Goal: Information Seeking & Learning: Learn about a topic

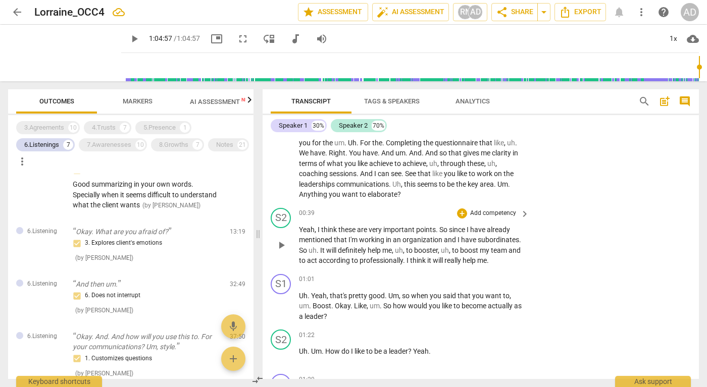
scroll to position [31, 0]
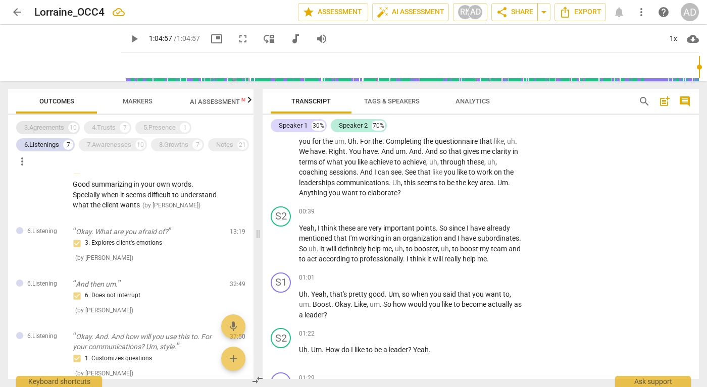
click at [67, 126] on div "3.Agreements 10" at bounding box center [48, 127] width 64 height 13
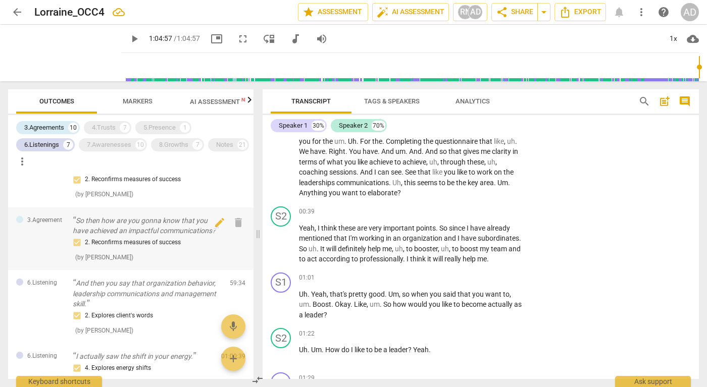
scroll to position [775, 0]
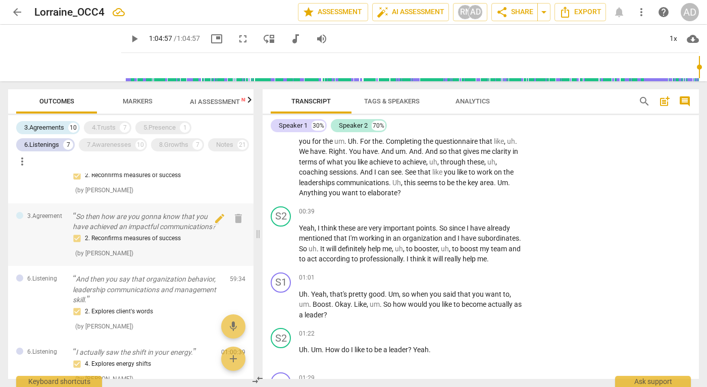
click at [167, 232] on p "So then how are you gonna know that you have achieved an impactful communicatio…" at bounding box center [147, 222] width 149 height 21
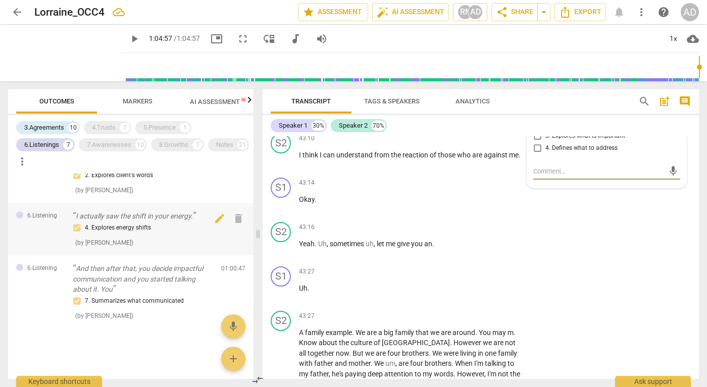
scroll to position [943, 0]
click at [113, 147] on div "7.Awarenesses" at bounding box center [109, 145] width 44 height 10
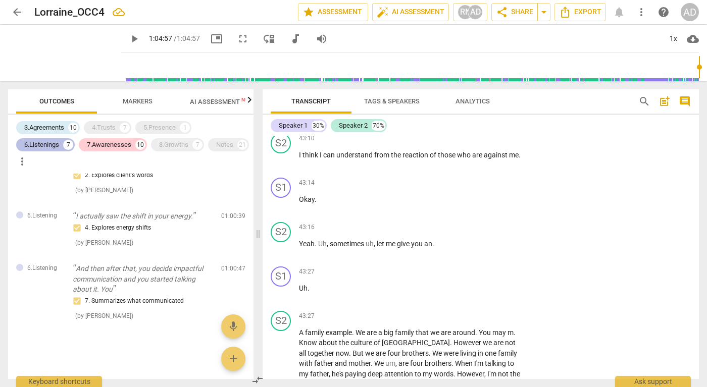
click at [57, 143] on div "6.Listenings" at bounding box center [41, 145] width 35 height 10
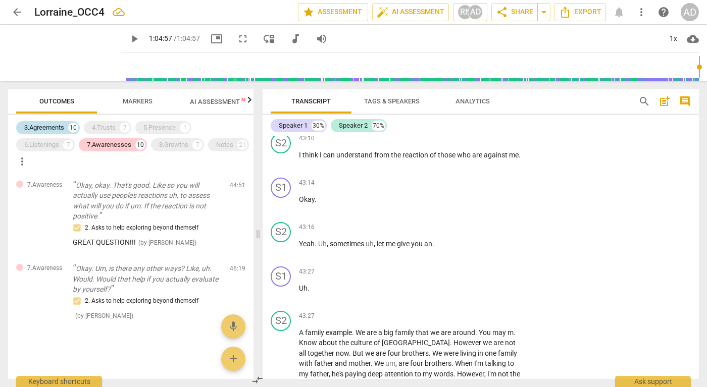
click at [58, 127] on div "3.Agreements" at bounding box center [44, 128] width 40 height 10
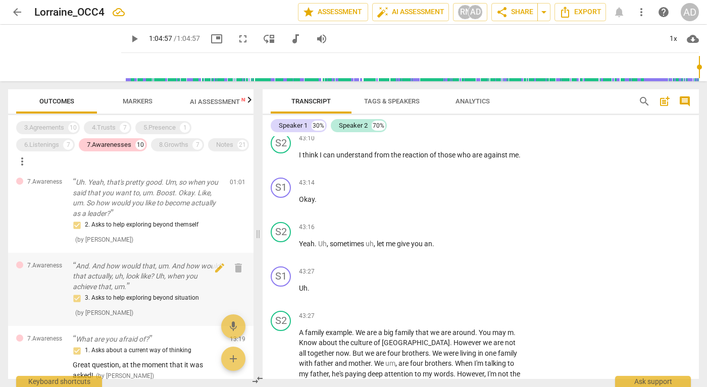
scroll to position [0, 0]
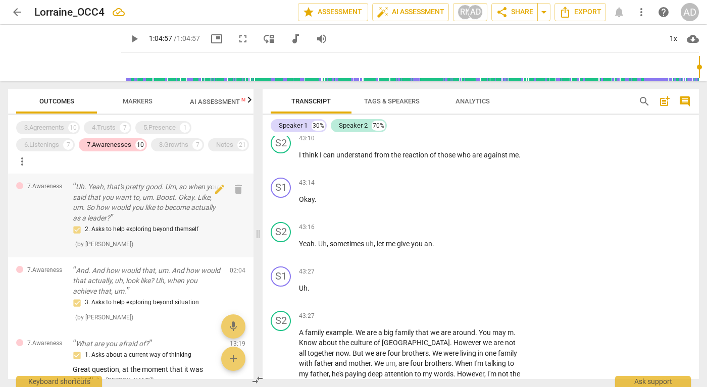
click at [147, 215] on p "Uh. Yeah, that's pretty good. Um, so when you said that you want to, um. Boost.…" at bounding box center [147, 202] width 149 height 41
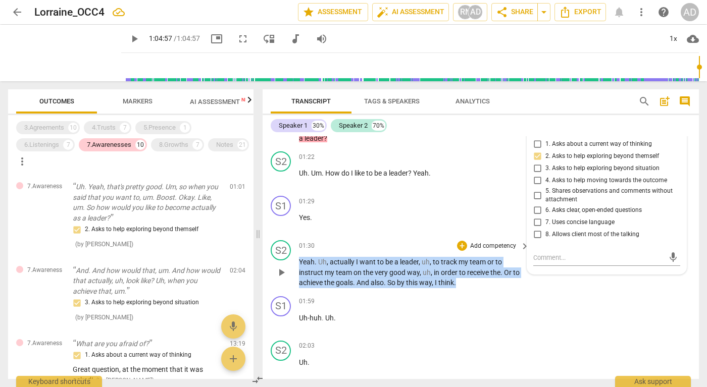
drag, startPoint x: 300, startPoint y: 263, endPoint x: 460, endPoint y: 286, distance: 160.7
click at [460, 286] on p "Yeah . Uh , actually I want to be a leader , uh , to track my team or to instru…" at bounding box center [411, 272] width 225 height 31
copy p "Yeah . Uh , actually I want to be a leader , uh , to track my team or to instru…"
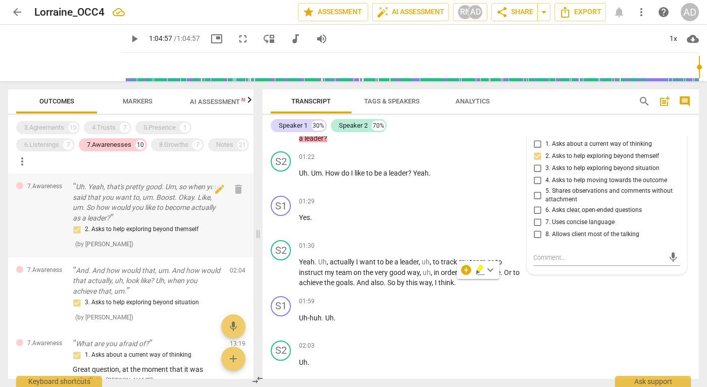
click at [182, 198] on p "Uh. Yeah, that's pretty good. Um, so when you said that you want to, um. Boost.…" at bounding box center [147, 202] width 149 height 41
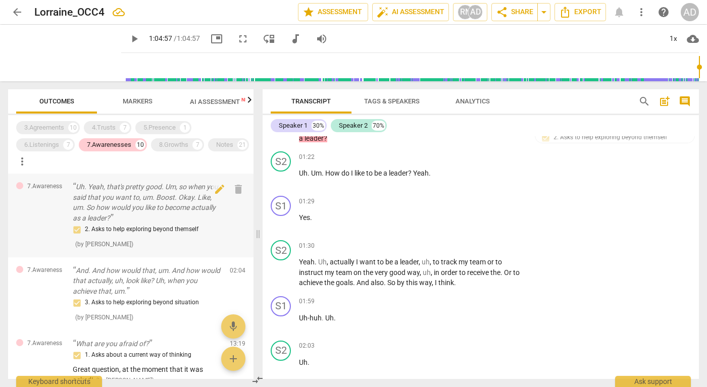
click at [182, 198] on p "Uh. Yeah, that's pretty good. Um, so when you said that you want to, um. Boost.…" at bounding box center [147, 202] width 149 height 41
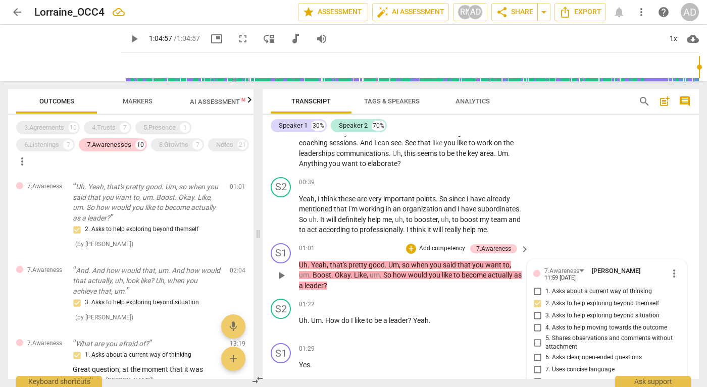
scroll to position [64, 0]
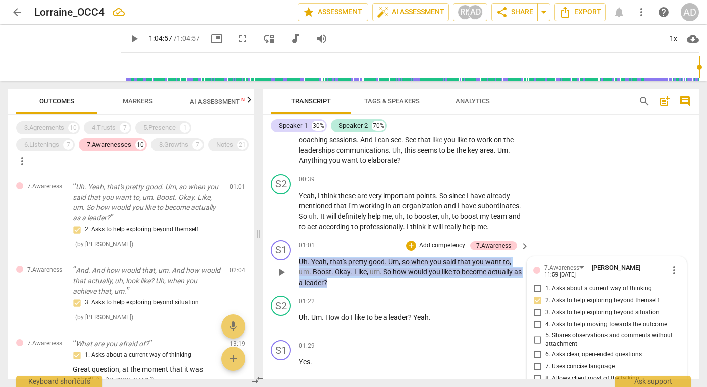
drag, startPoint x: 341, startPoint y: 284, endPoint x: 299, endPoint y: 262, distance: 47.0
click at [299, 261] on p "Uh . Yeah , that's pretty good . Um , so when you said that you want to , um . …" at bounding box center [411, 272] width 225 height 31
copy p "Uh . Yeah , that's pretty good . Um , so when you said that you want to , um . …"
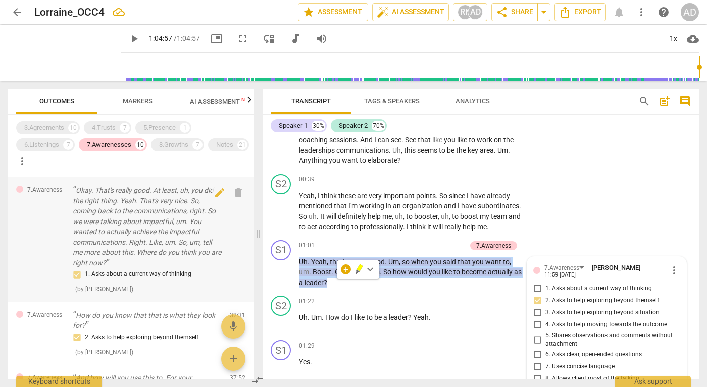
scroll to position [347, 0]
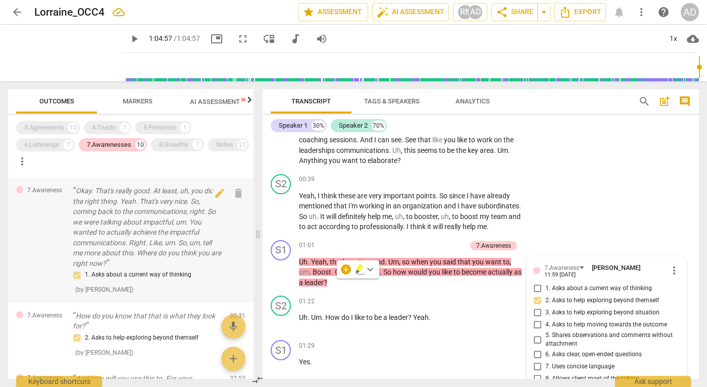
click at [191, 236] on p "Okay. That's really good. At least, uh, you did the right thing. Yeah. That's v…" at bounding box center [147, 227] width 149 height 83
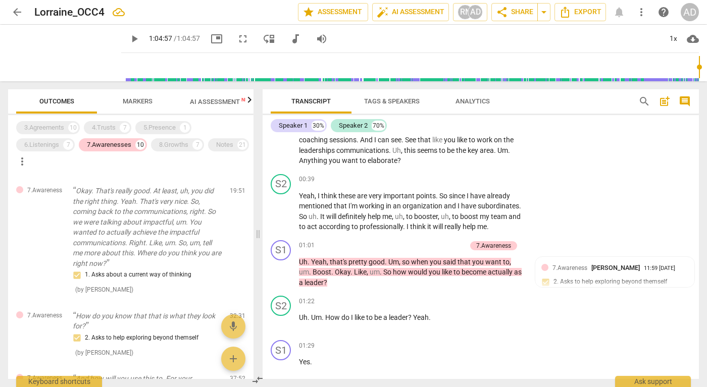
scroll to position [4746, 0]
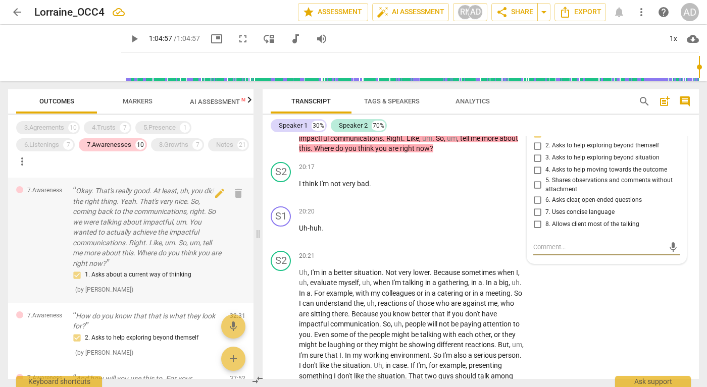
click at [186, 232] on p "Okay. That's really good. At least, uh, you did the right thing. Yeah. That's v…" at bounding box center [147, 227] width 149 height 83
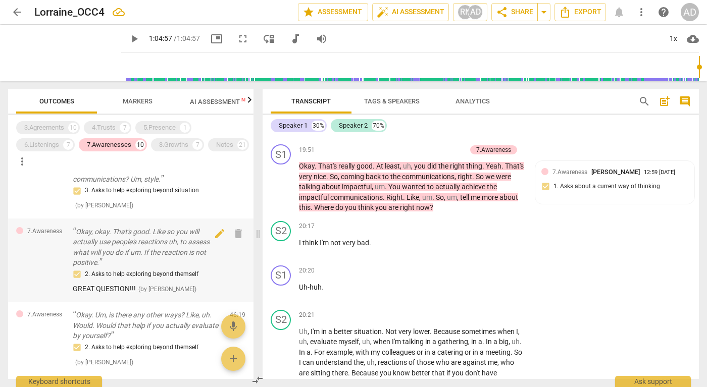
scroll to position [559, 0]
click at [165, 252] on p "Okay, okay. That's good. Like so you will actually use people's reactions uh, t…" at bounding box center [147, 245] width 149 height 41
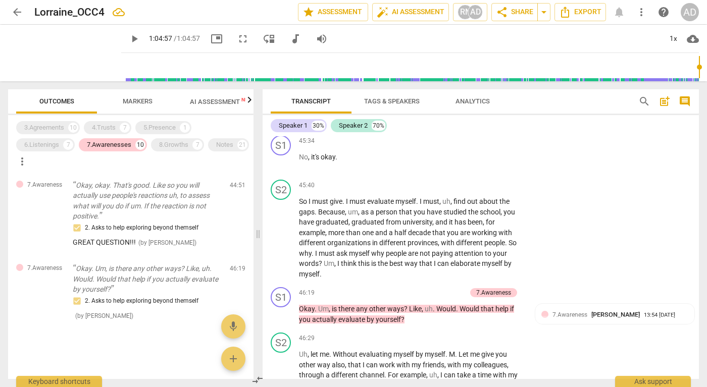
scroll to position [10040, 0]
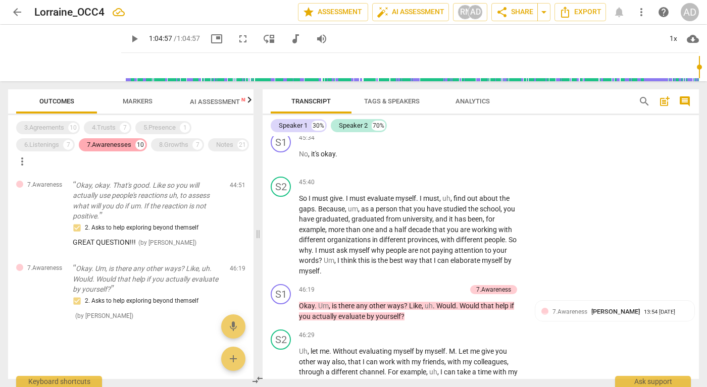
click at [126, 147] on div "7.Awarenesses" at bounding box center [109, 145] width 44 height 10
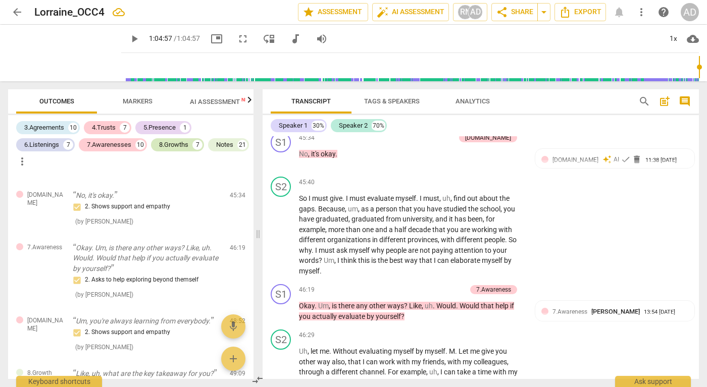
click at [175, 146] on div "8.Growths" at bounding box center [173, 145] width 29 height 10
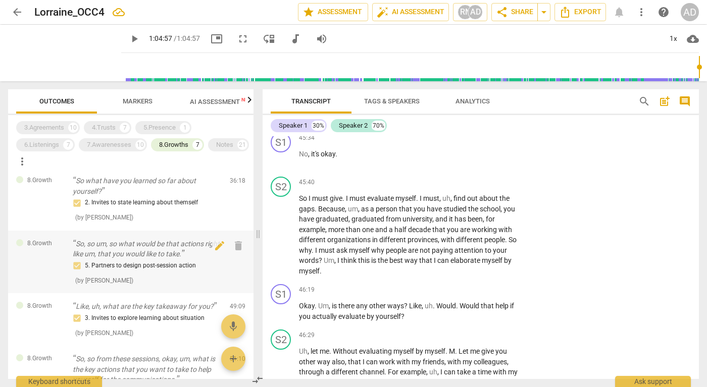
scroll to position [8, 0]
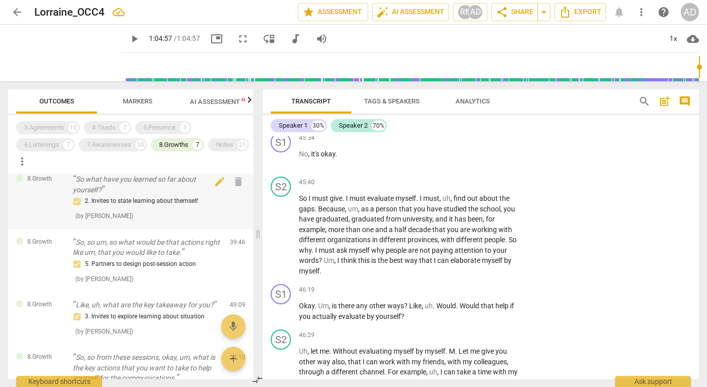
click at [134, 190] on p "So what have you learned so far about yourself?" at bounding box center [147, 184] width 149 height 21
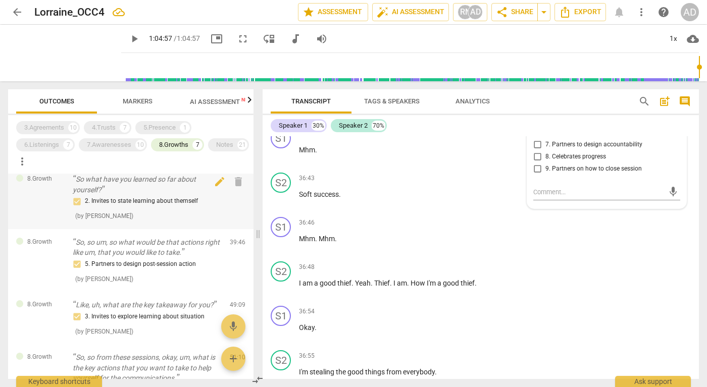
click at [125, 192] on p "So what have you learned so far about yourself?" at bounding box center [147, 184] width 149 height 21
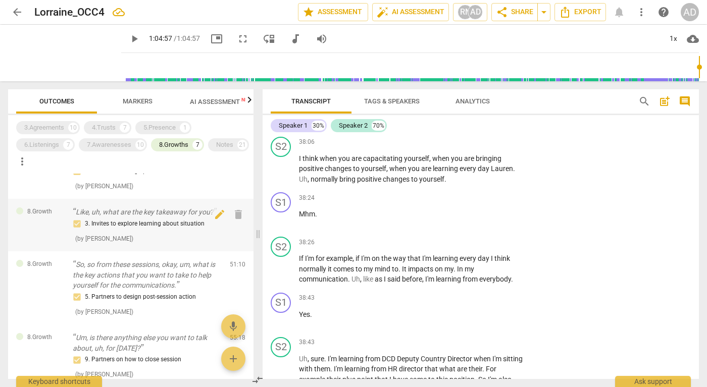
scroll to position [107, 0]
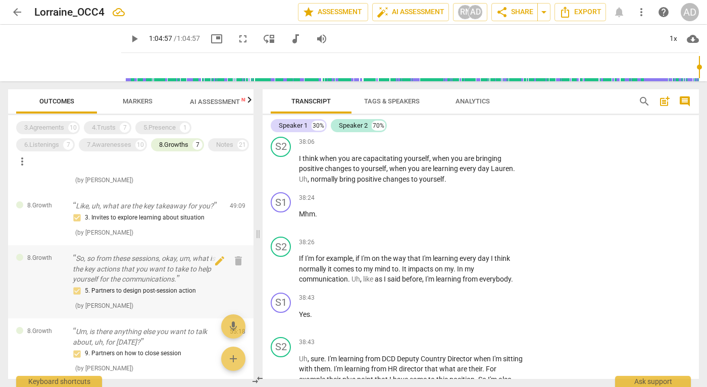
click at [175, 264] on p "So, so from these sessions, okay, um, what is the key actions that you want to …" at bounding box center [147, 268] width 149 height 31
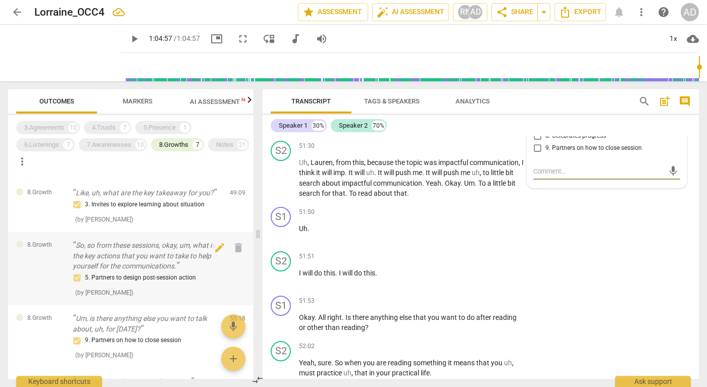
scroll to position [120, 0]
click at [175, 257] on p "So, so from these sessions, okay, um, what is the key actions that you want to …" at bounding box center [147, 255] width 149 height 31
click at [167, 148] on div "8.Growths" at bounding box center [173, 145] width 29 height 10
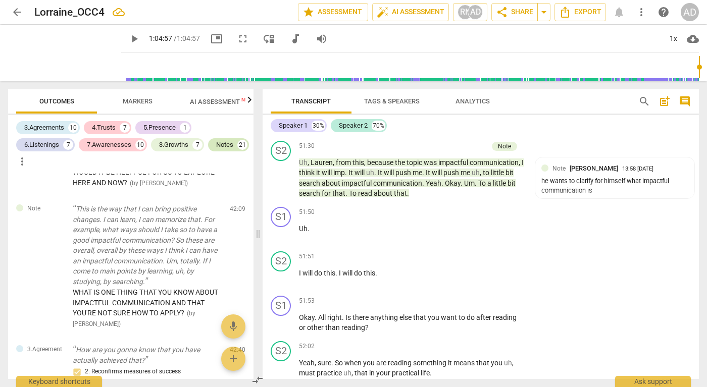
click at [216, 150] on div "Notes" at bounding box center [224, 145] width 17 height 10
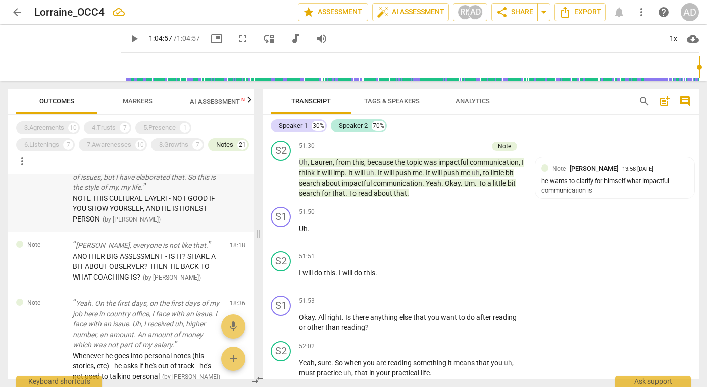
scroll to position [1006, 0]
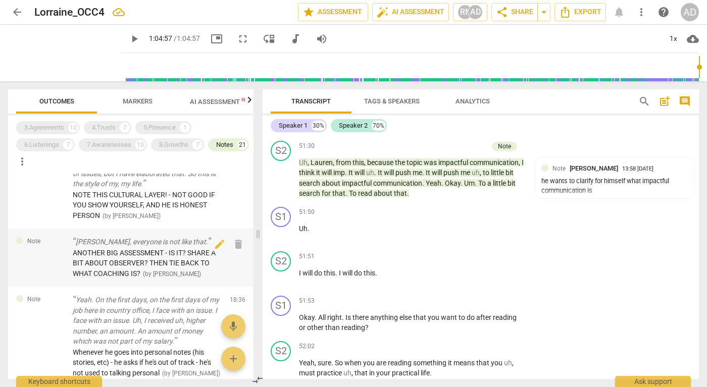
click at [129, 252] on span "ANOTHER BIG ASSESSMENT - IS IT? SHARE A BIT ABOUT OBSERVER? THEN TIE BACK TO WH…" at bounding box center [144, 263] width 143 height 29
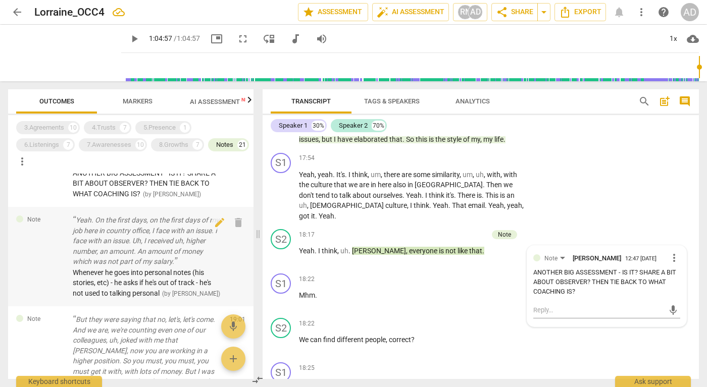
scroll to position [1087, 0]
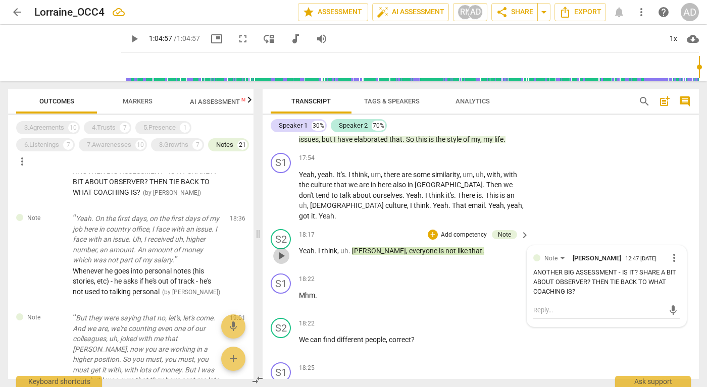
click at [285, 262] on span "play_arrow" at bounding box center [281, 256] width 12 height 12
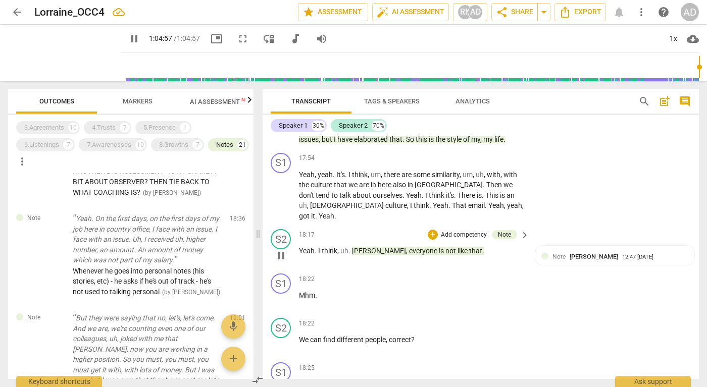
click at [300, 255] on span "Yeah" at bounding box center [307, 251] width 16 height 8
click at [304, 255] on span "Yeah" at bounding box center [307, 251] width 16 height 8
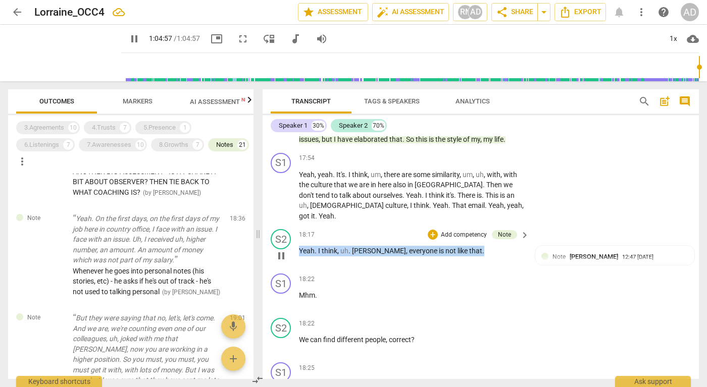
click at [304, 255] on span "Yeah" at bounding box center [307, 251] width 16 height 8
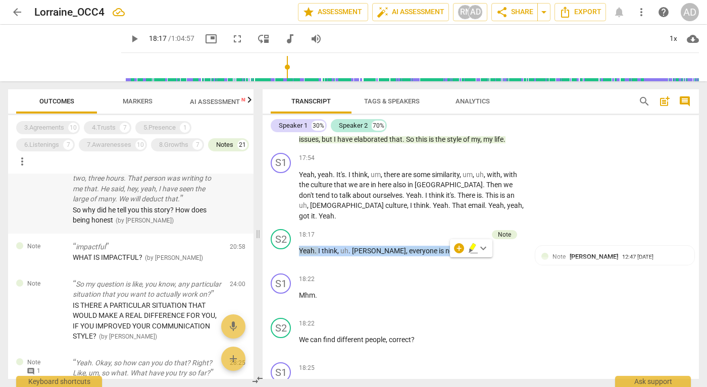
scroll to position [1364, 0]
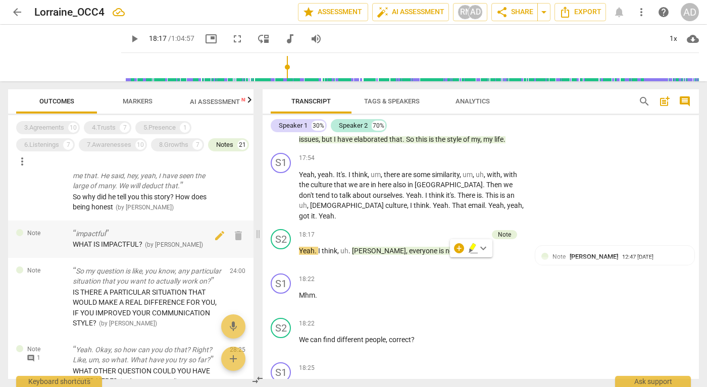
click at [92, 232] on p "impactful" at bounding box center [147, 234] width 149 height 11
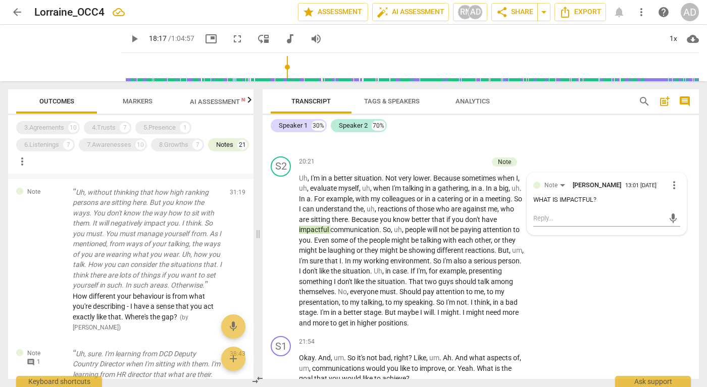
scroll to position [1579, 0]
click at [137, 272] on p "Uh, without thinking that how high ranking persons are sitting here. But you kn…" at bounding box center [147, 240] width 149 height 104
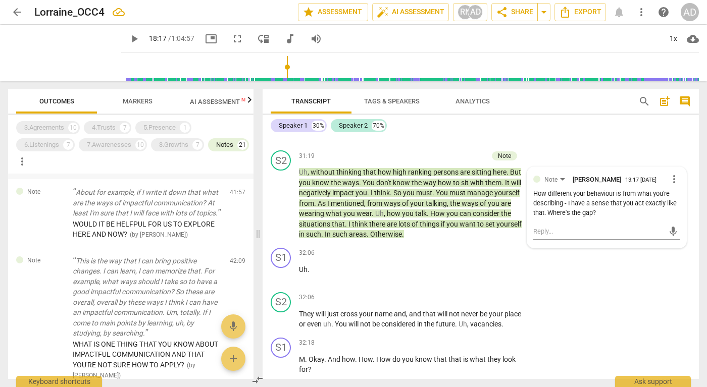
scroll to position [1962, 0]
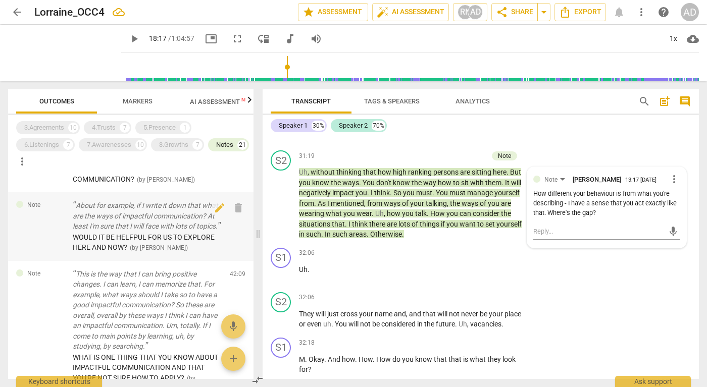
click at [183, 232] on p "About for example, if I write it down that what are the ways of impactful commu…" at bounding box center [147, 215] width 149 height 31
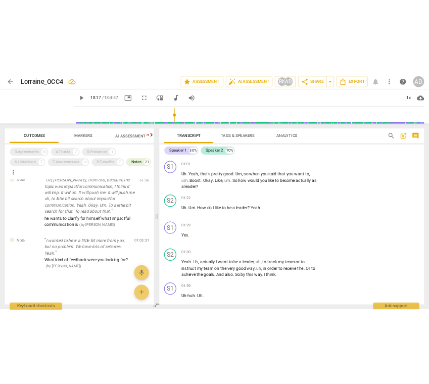
scroll to position [0, 0]
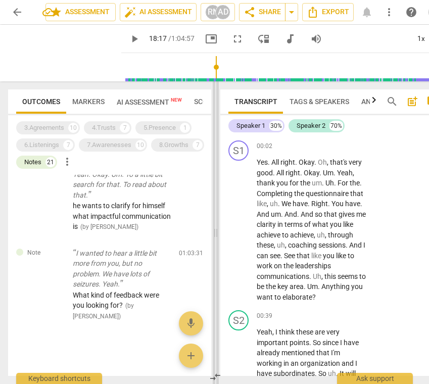
drag, startPoint x: 259, startPoint y: 232, endPoint x: 218, endPoint y: 237, distance: 41.8
click at [218, 237] on span at bounding box center [216, 232] width 6 height 302
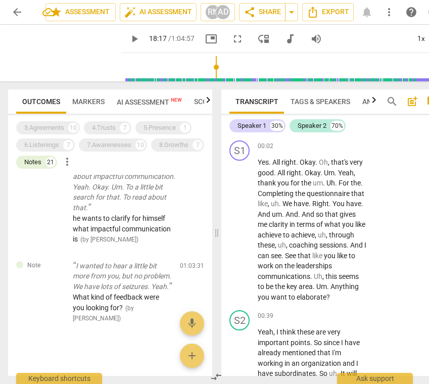
scroll to position [3098, 0]
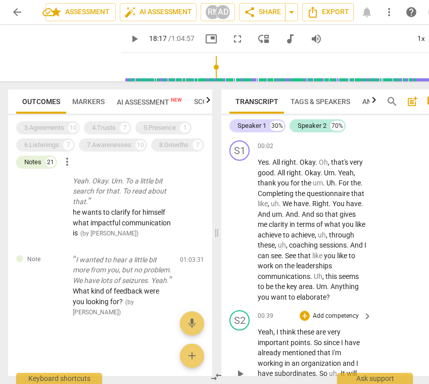
type input "1097"
